Goal: Transaction & Acquisition: Purchase product/service

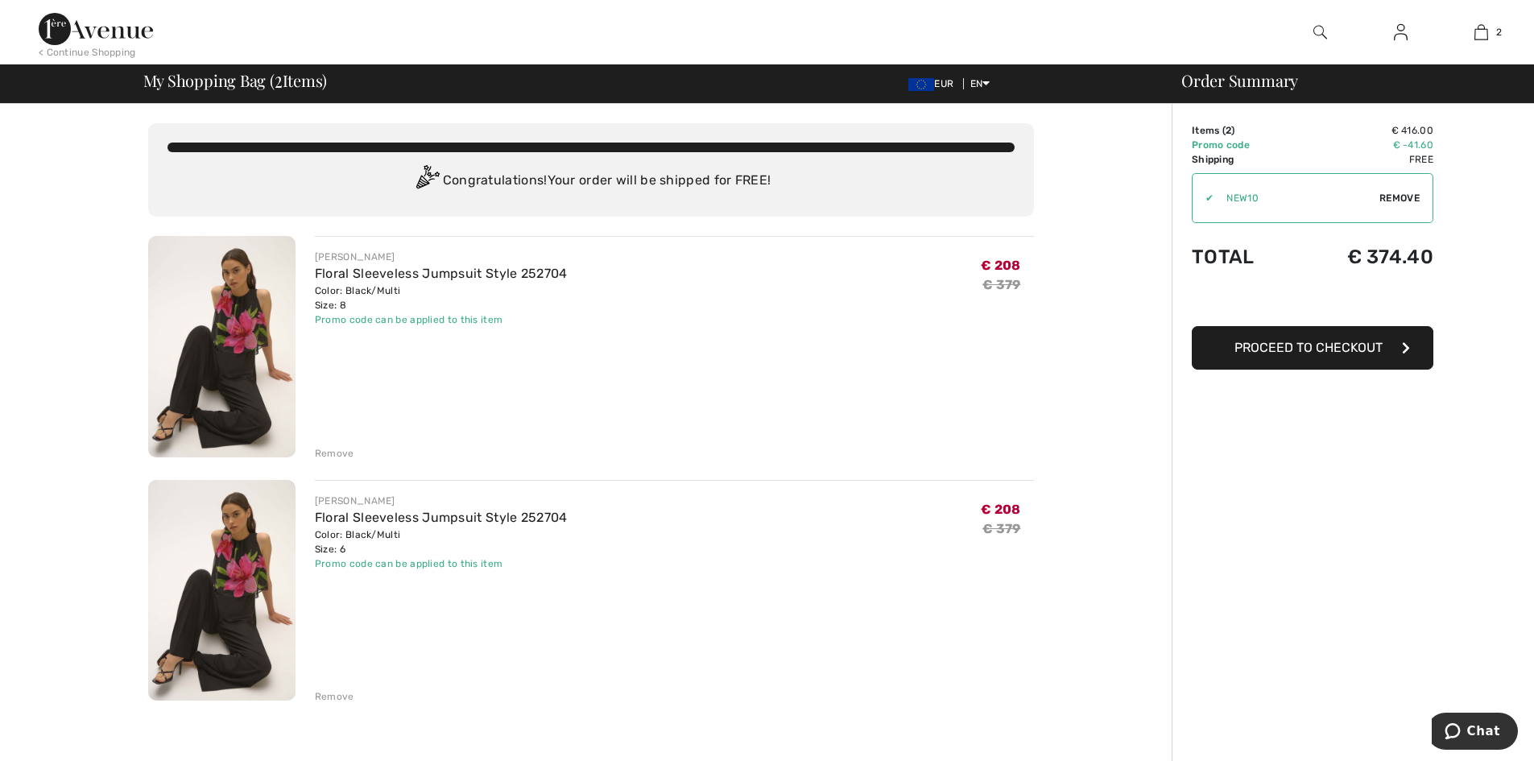
click at [329, 691] on div "Remove" at bounding box center [334, 696] width 39 height 14
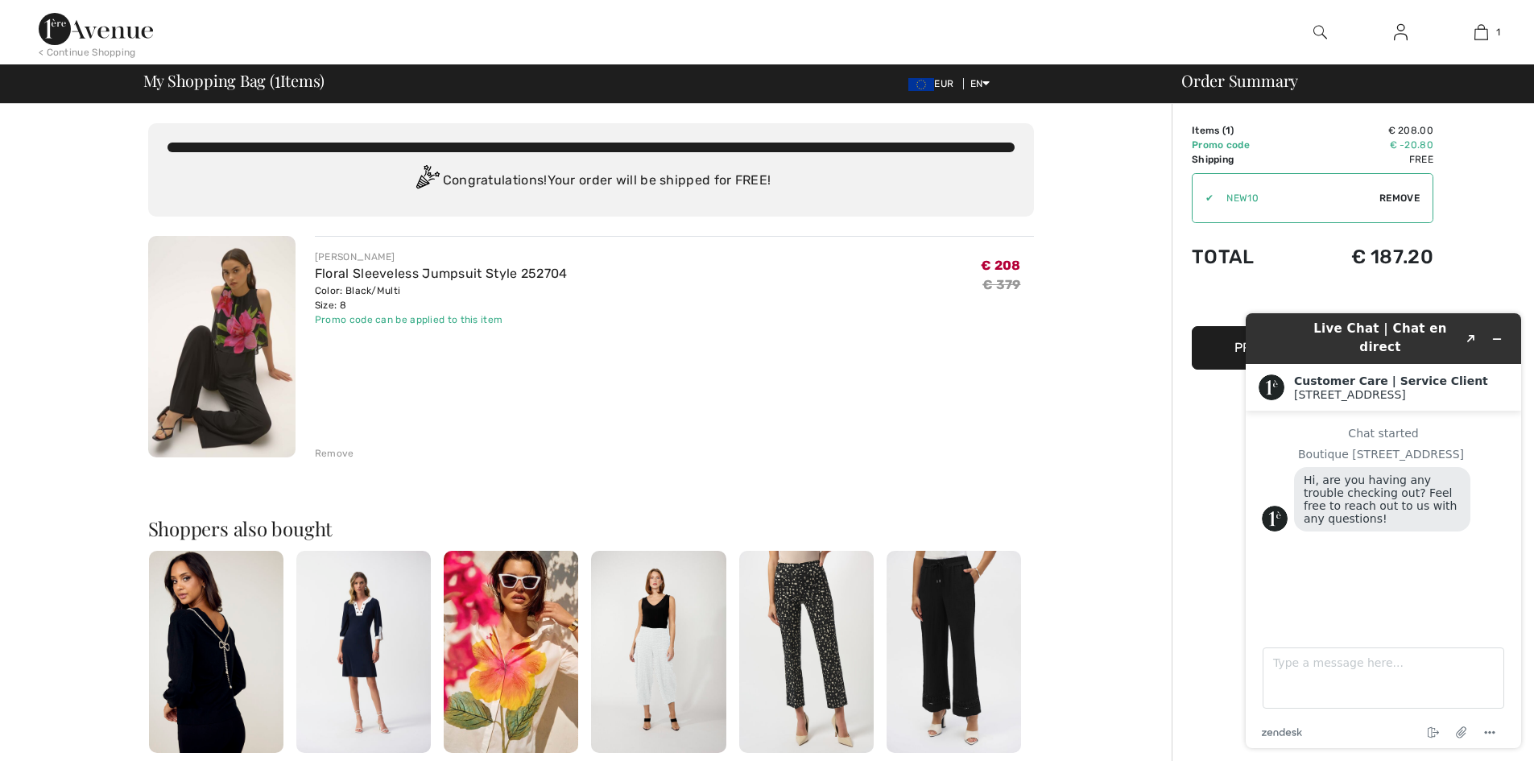
click at [93, 28] on img at bounding box center [96, 29] width 114 height 32
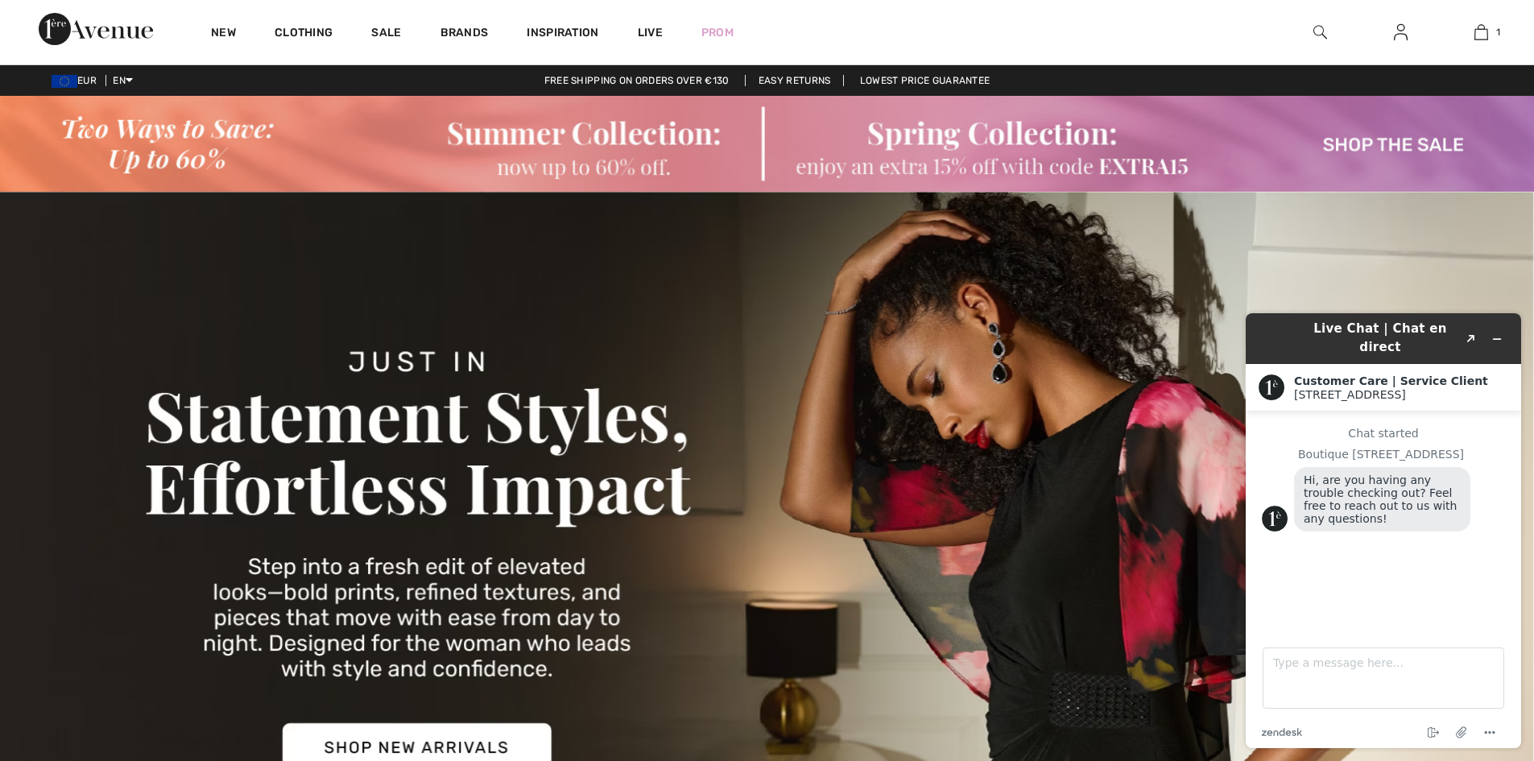
click at [171, 143] on img at bounding box center [767, 144] width 1534 height 96
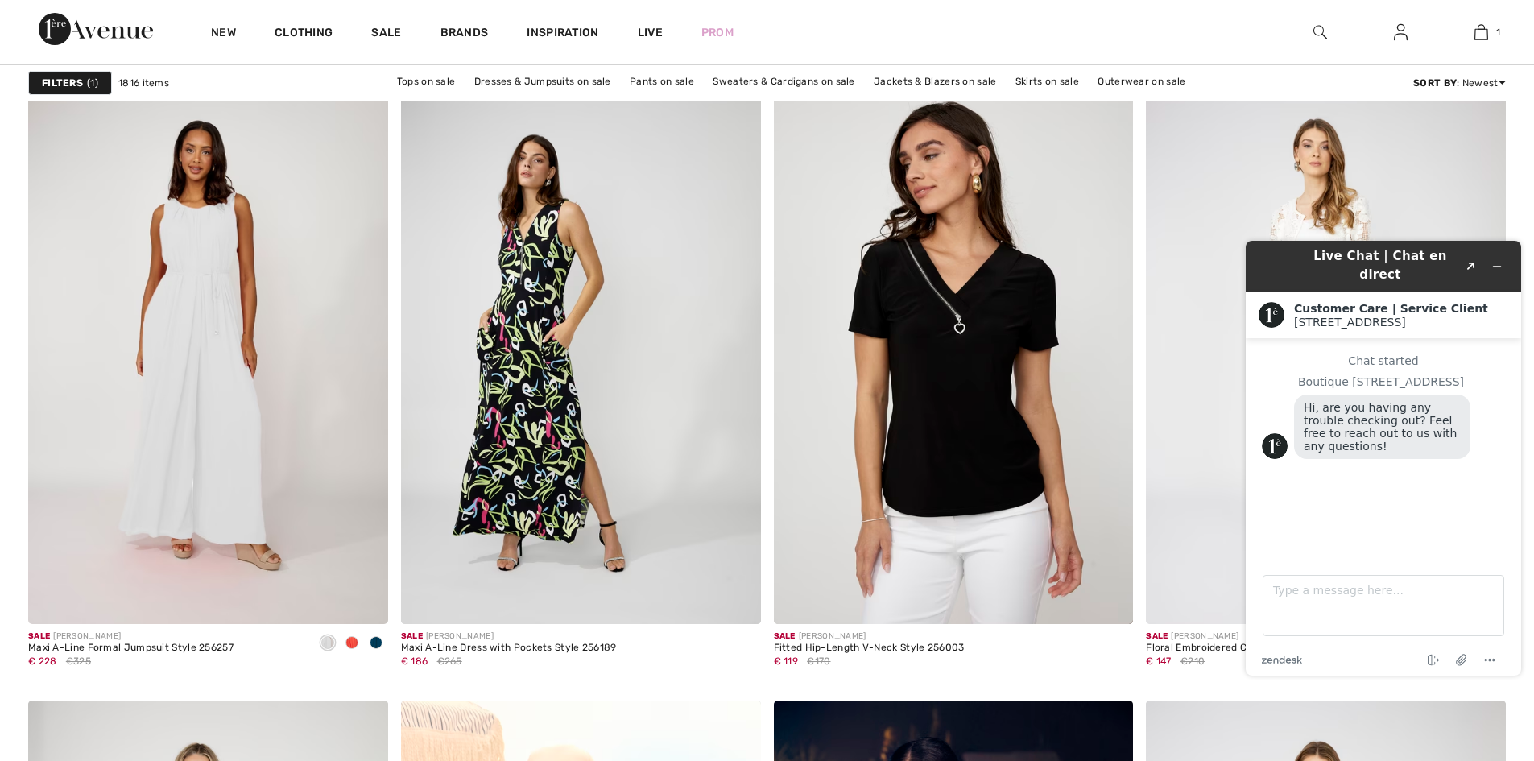
scroll to position [1568, 0]
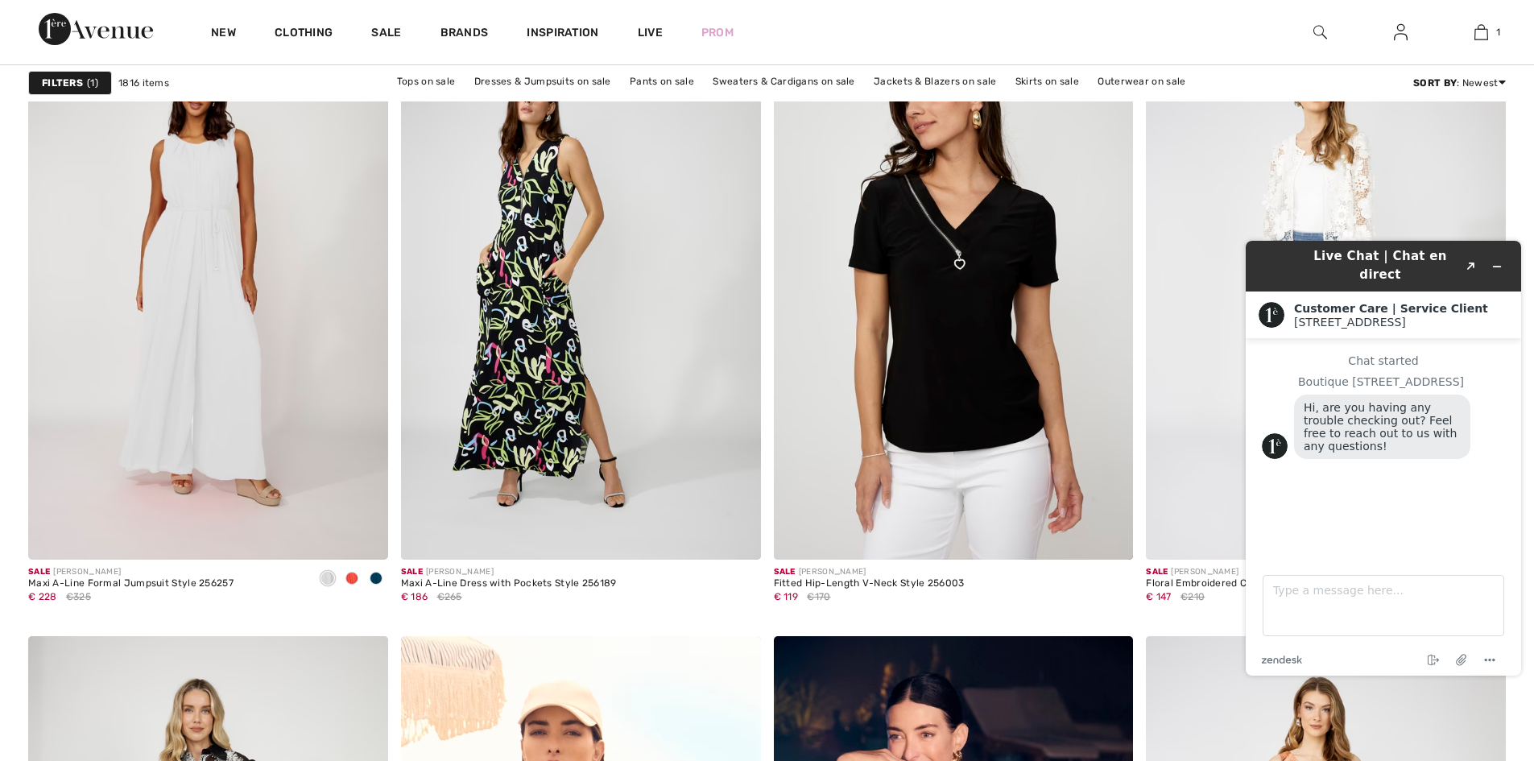
click at [96, 30] on img at bounding box center [96, 29] width 114 height 32
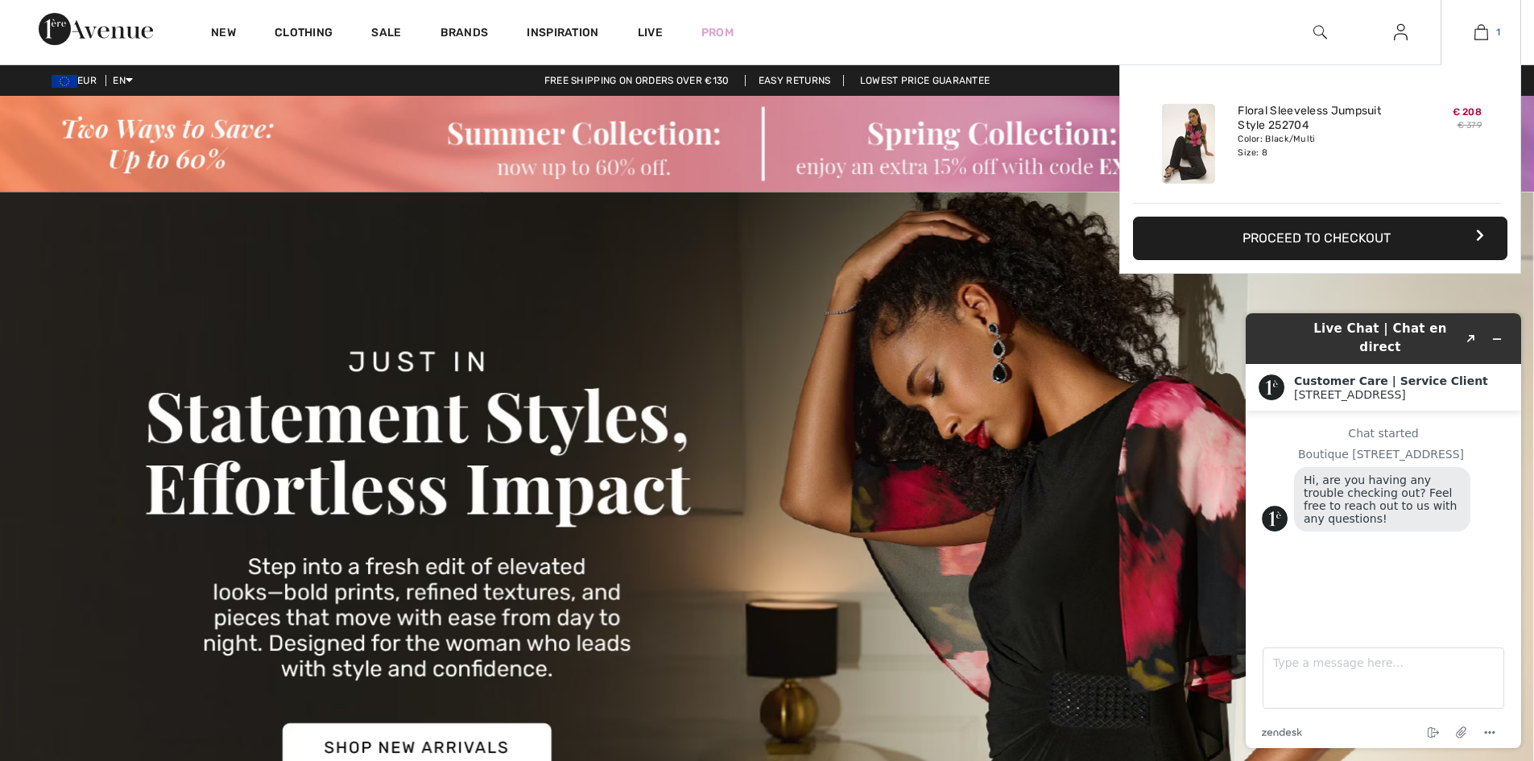
click at [1482, 33] on img at bounding box center [1481, 32] width 14 height 19
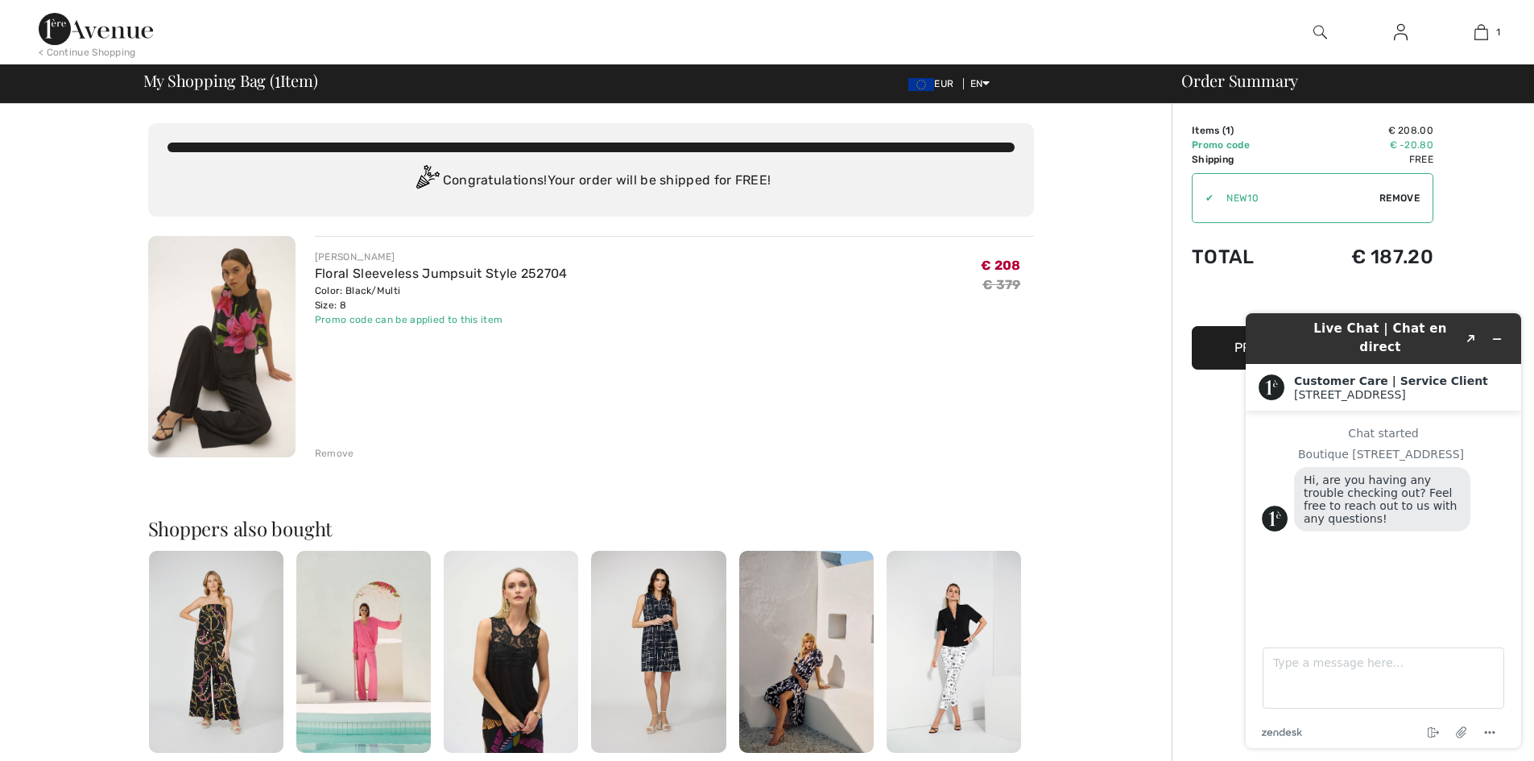
click at [1400, 193] on span "Remove" at bounding box center [1399, 198] width 40 height 14
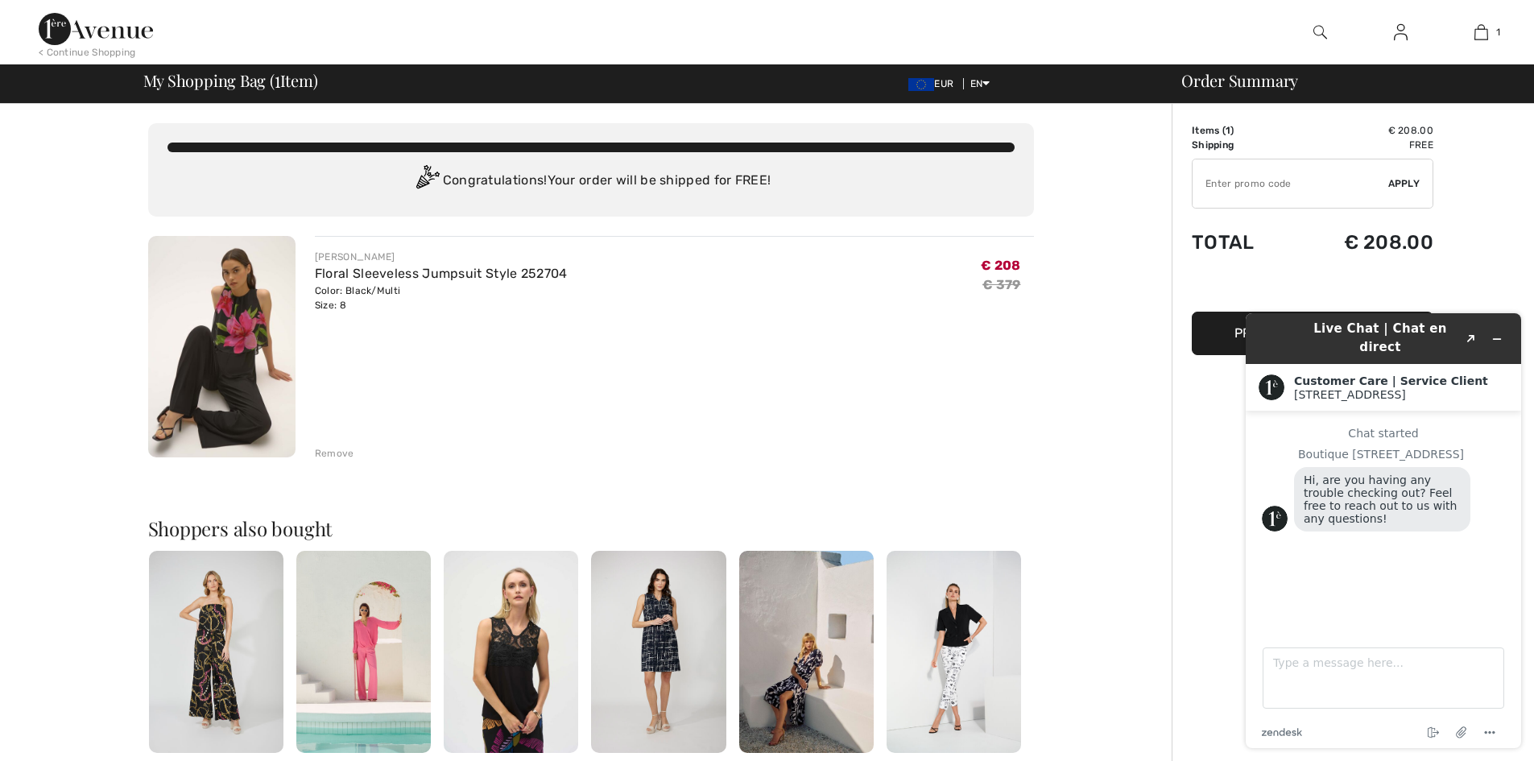
click at [1252, 181] on input "TEXT" at bounding box center [1291, 183] width 196 height 48
type input "EXTRA15"
click at [1403, 184] on span "Apply" at bounding box center [1404, 183] width 32 height 14
click at [1495, 339] on button "Minimize widget" at bounding box center [1497, 339] width 26 height 23
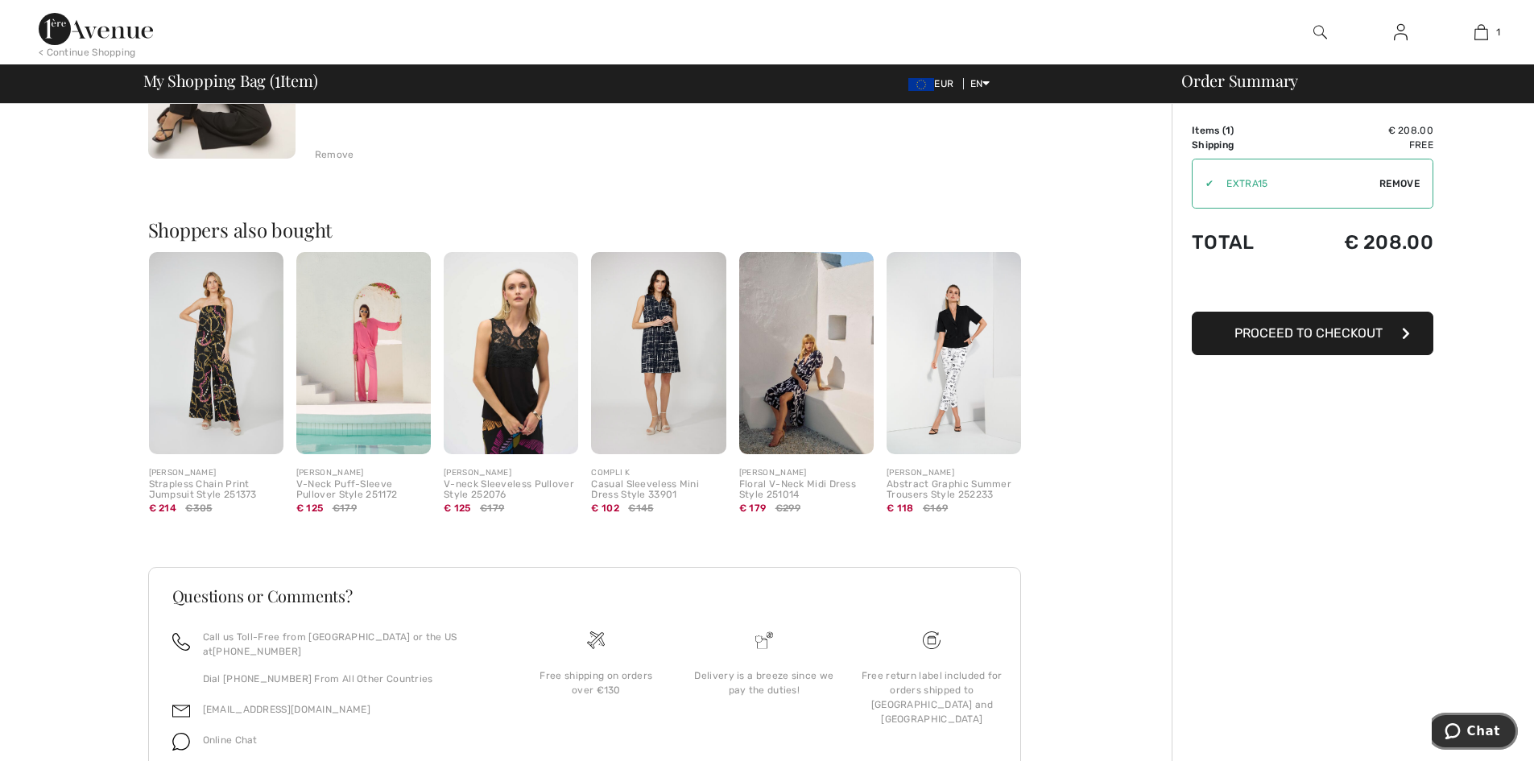
scroll to position [68, 0]
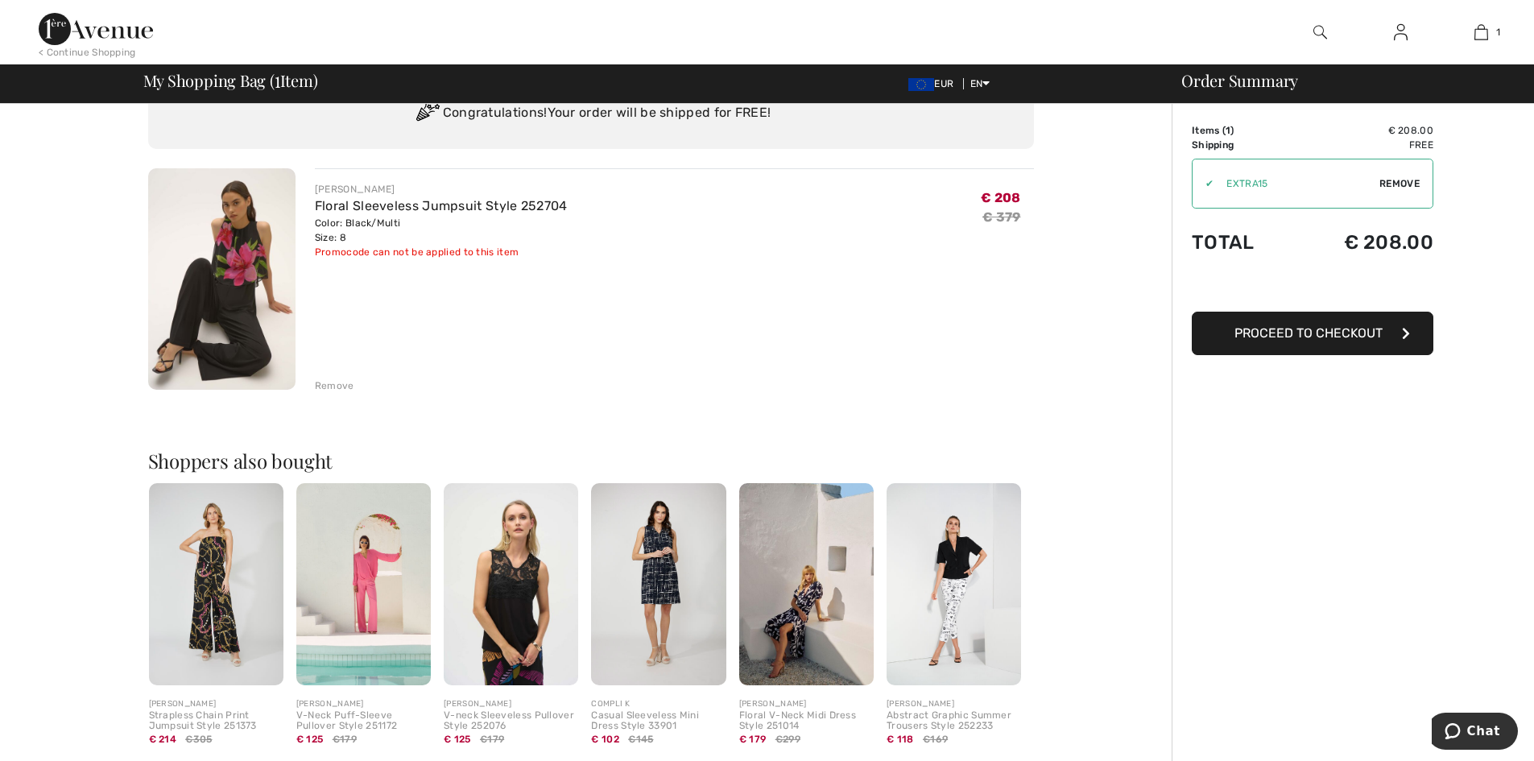
click at [1317, 336] on span "Proceed to Checkout" at bounding box center [1308, 332] width 148 height 15
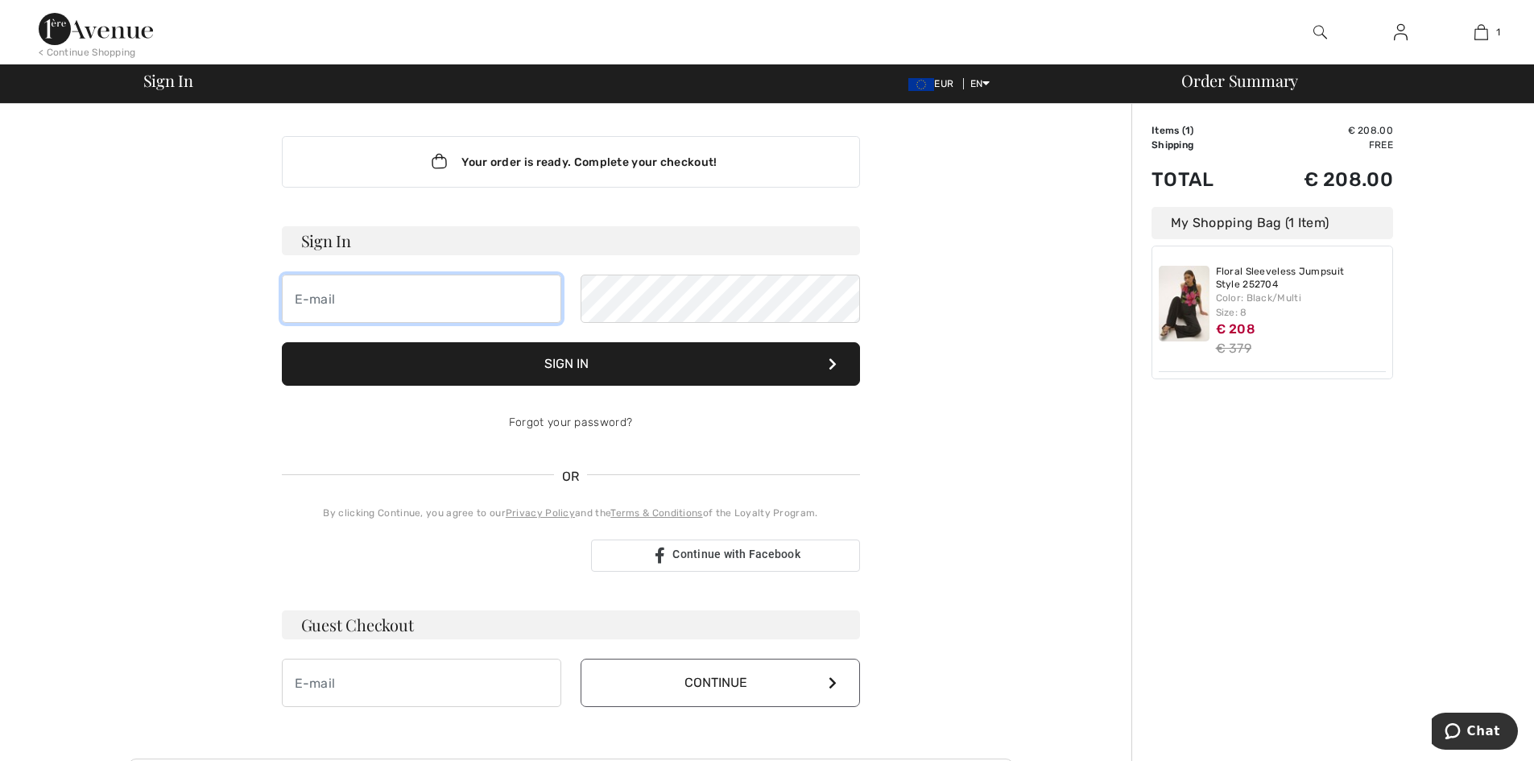
click at [333, 304] on input "email" at bounding box center [421, 299] width 279 height 48
type input "[EMAIL_ADDRESS][DOMAIN_NAME]"
click at [562, 366] on button "Sign In" at bounding box center [571, 363] width 578 height 43
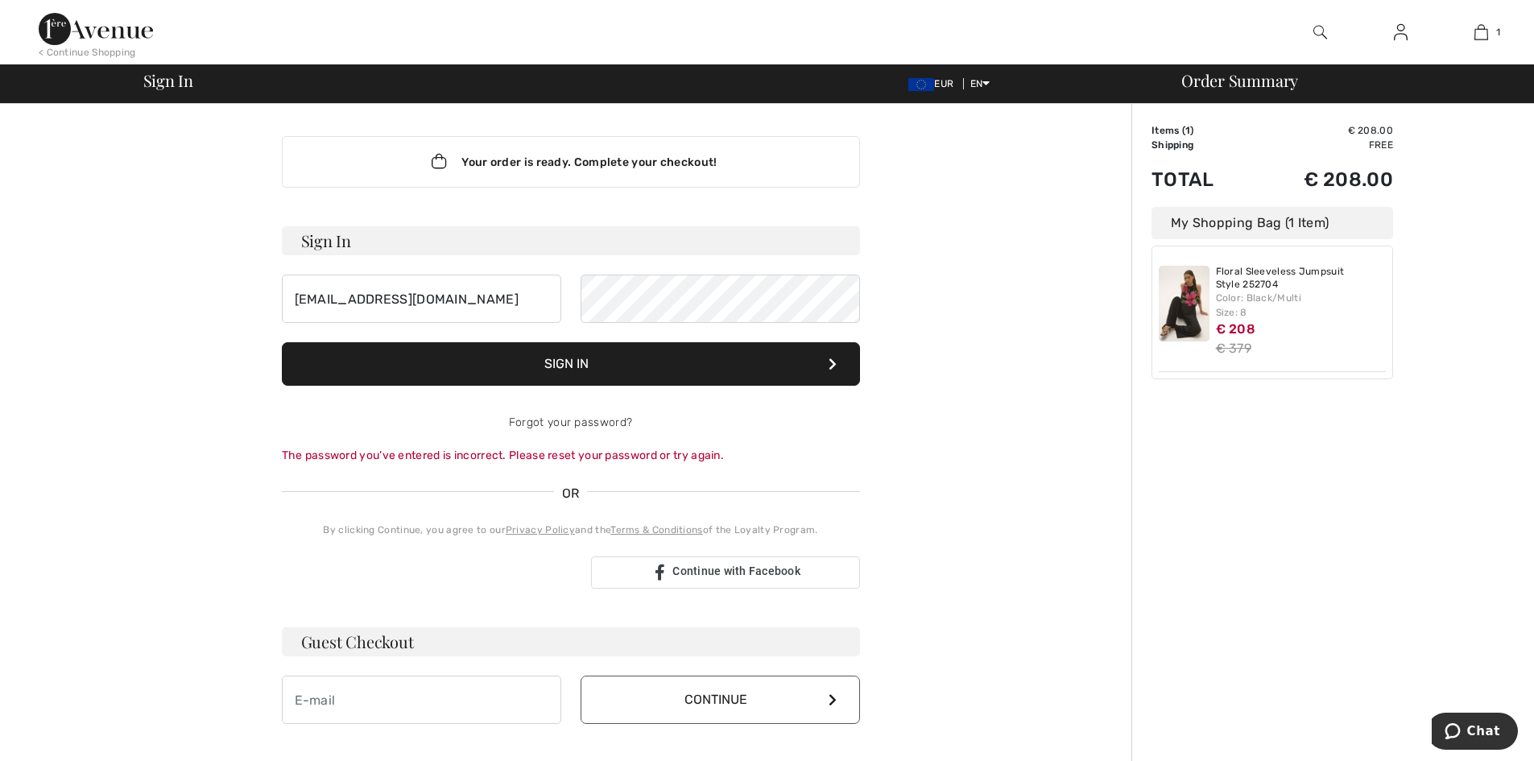
click at [564, 377] on button "Sign In" at bounding box center [571, 363] width 578 height 43
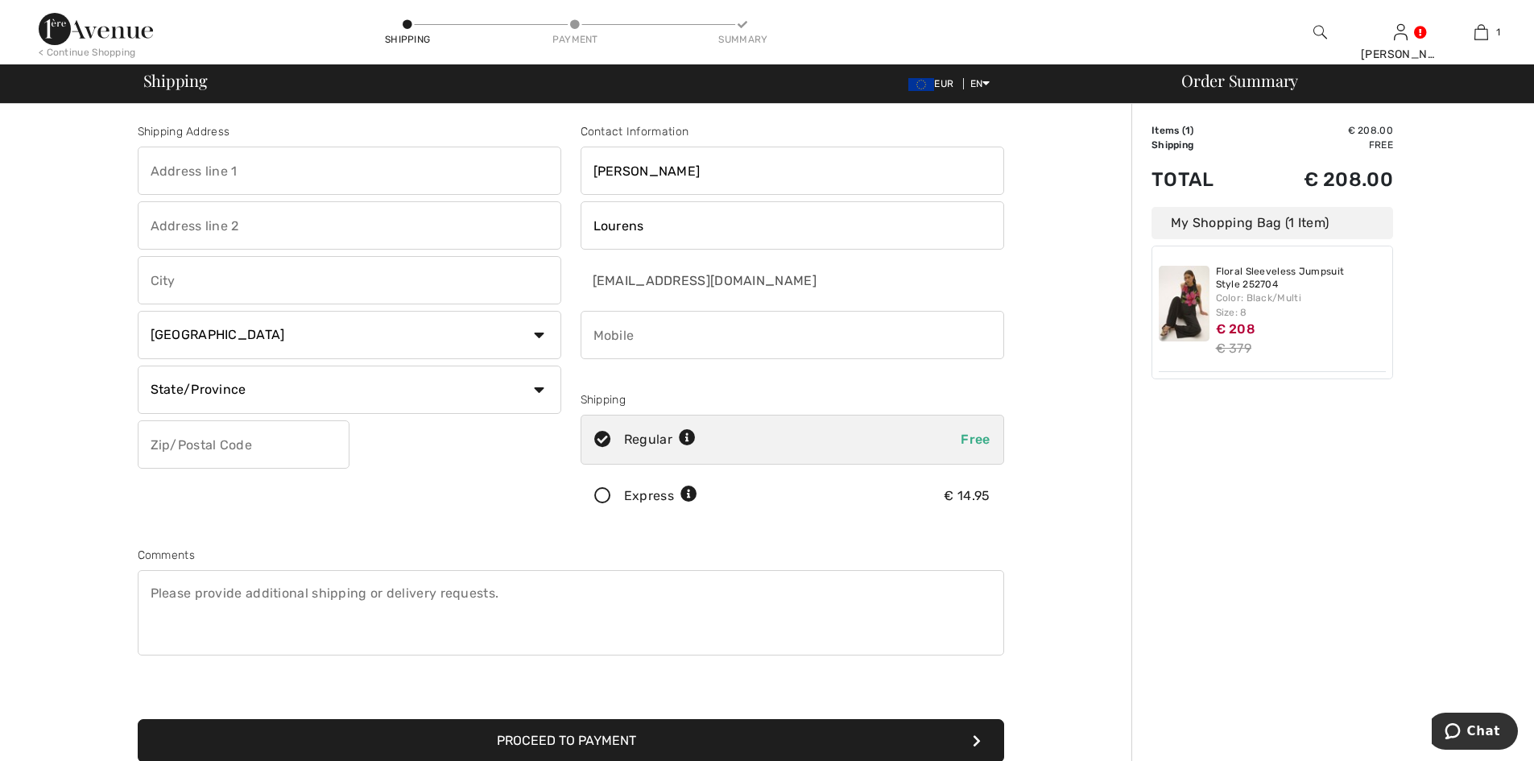
click at [1314, 425] on div "Order Summary Details Items ( 1 ) € 208.00 Promo code € 0.00 Shipping Free Tax1…" at bounding box center [1332, 576] width 403 height 945
